Goal: Task Accomplishment & Management: Complete application form

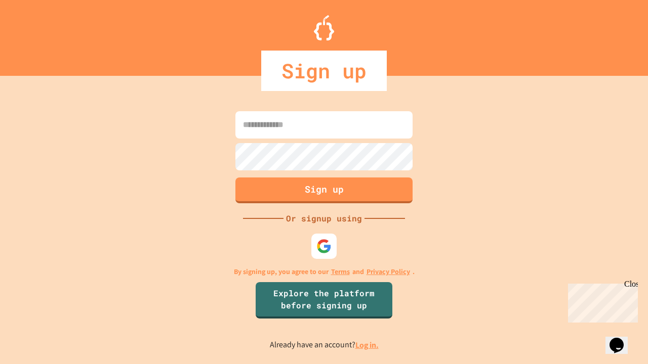
click at [367, 345] on link "Log in." at bounding box center [366, 345] width 23 height 11
